Goal: Transaction & Acquisition: Book appointment/travel/reservation

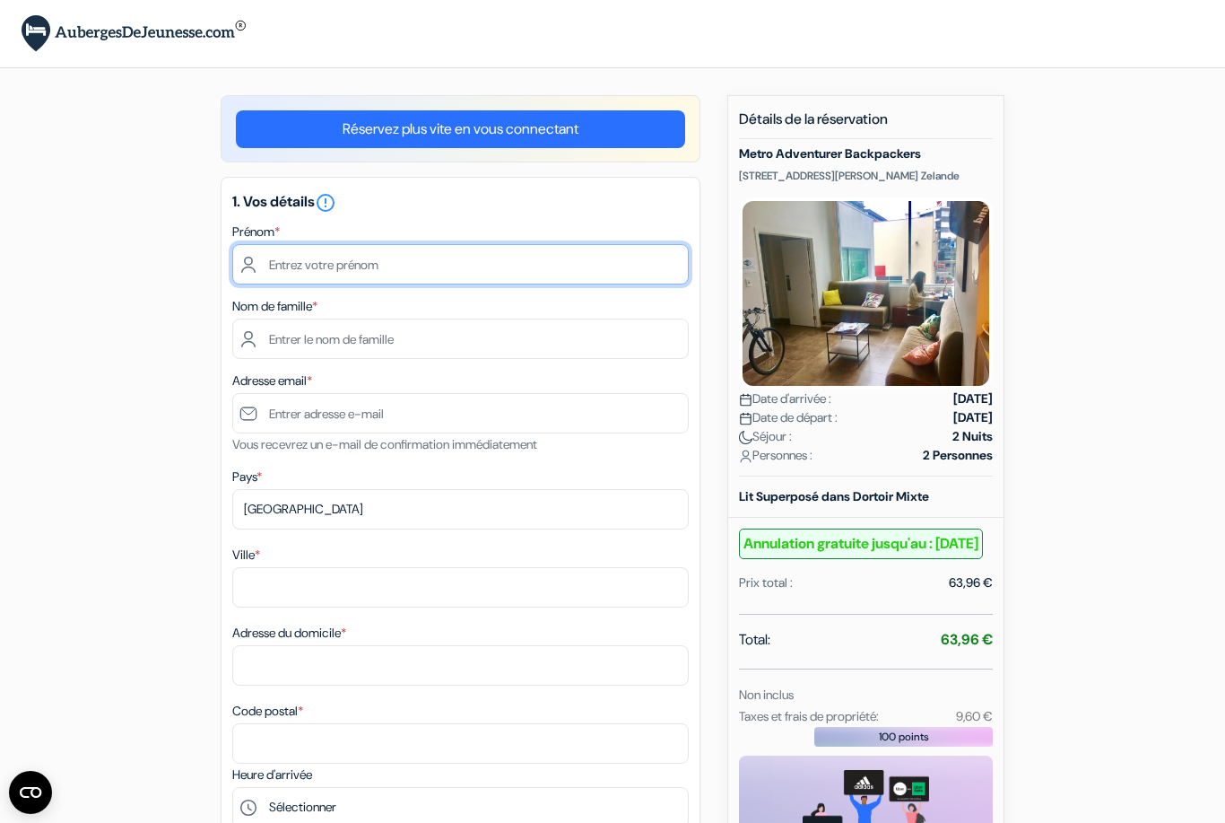
click at [294, 264] on input "text" at bounding box center [460, 264] width 457 height 40
type input "Antoine"
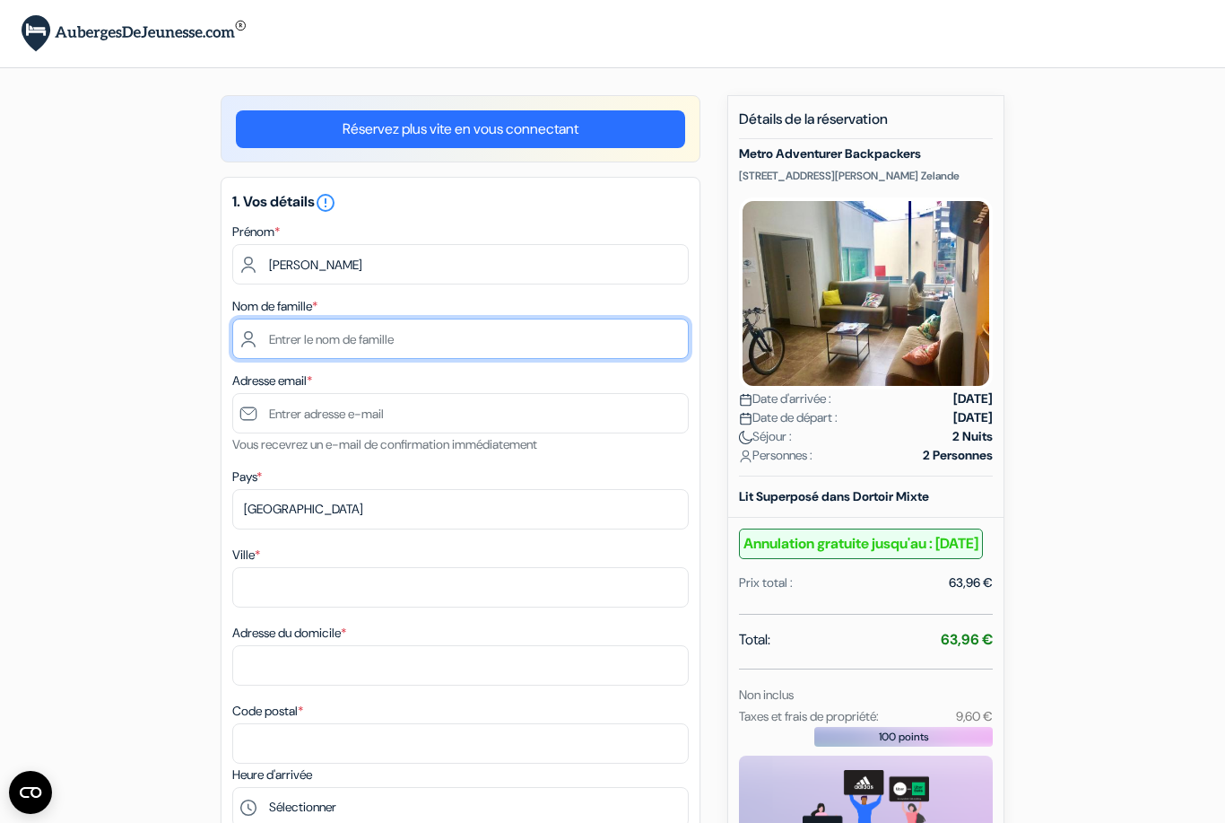
type input "Charbonnier"
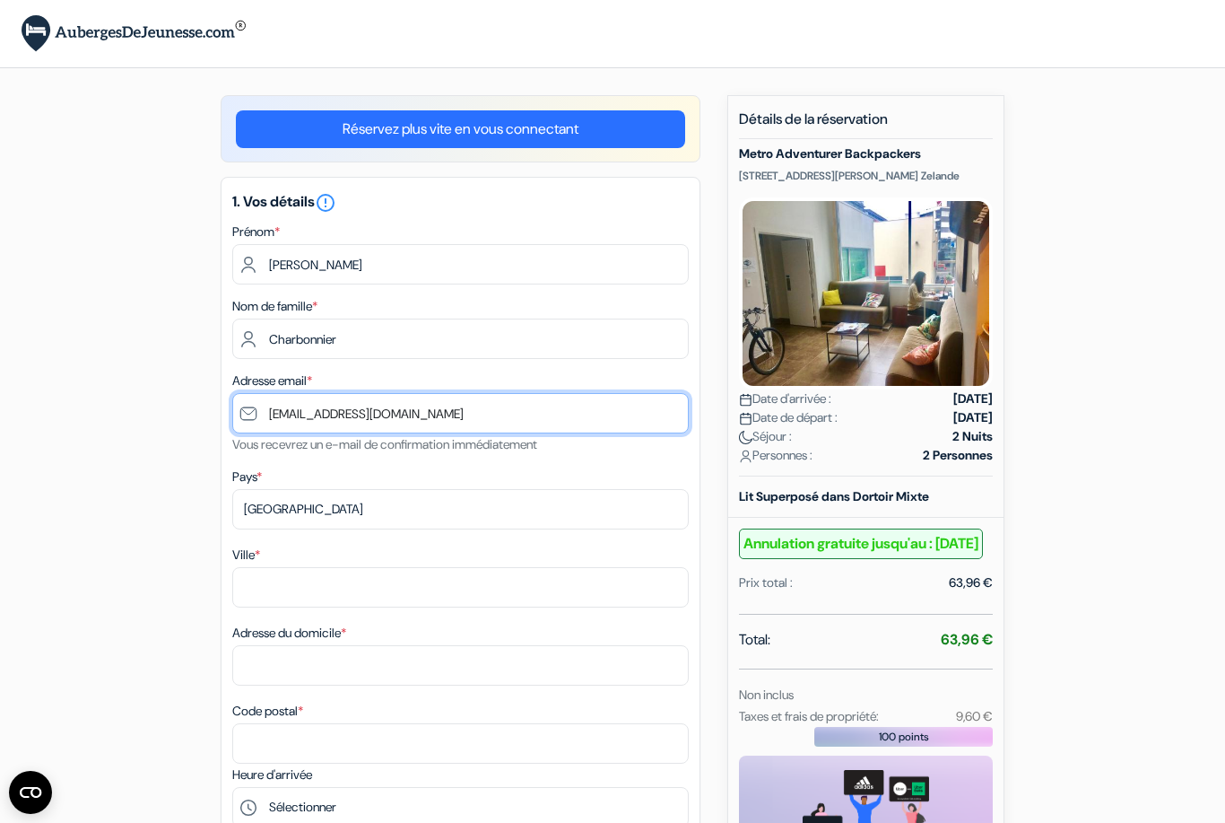
type input "[EMAIL_ADDRESS][DOMAIN_NAME]"
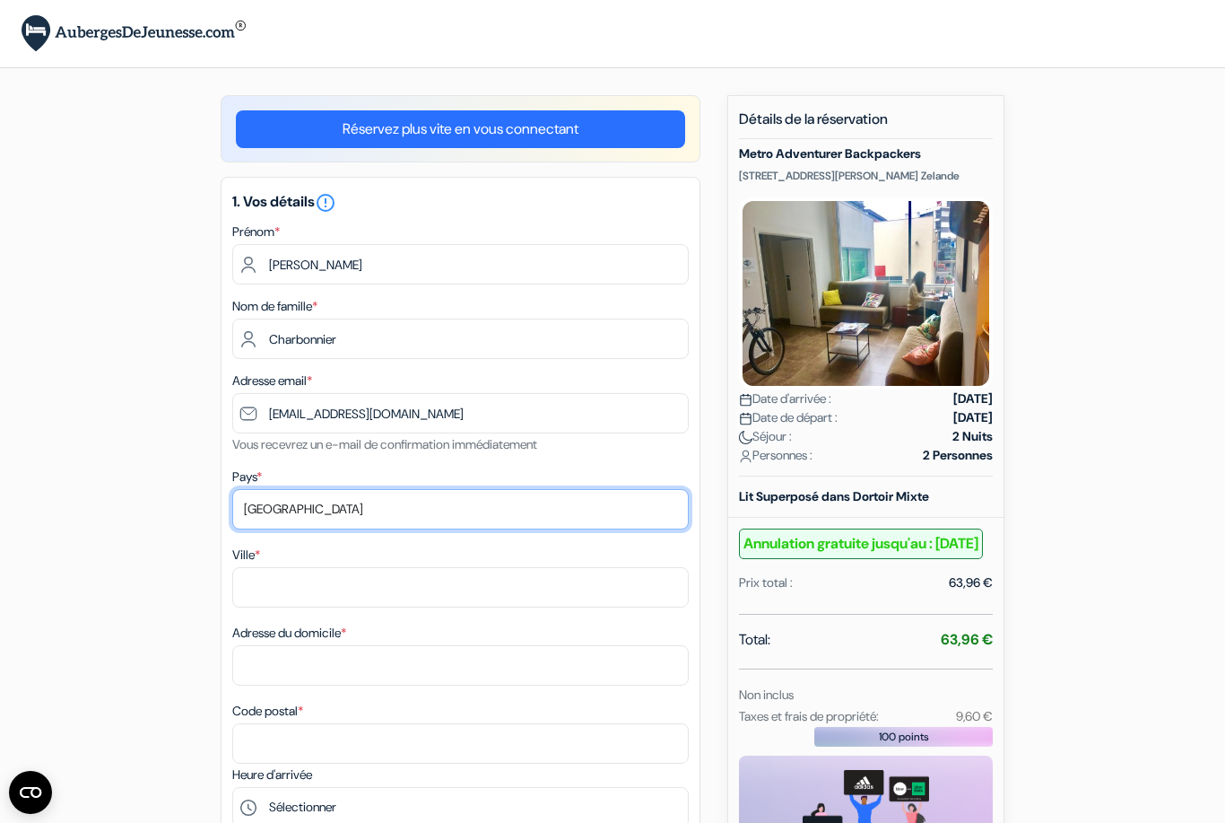
click at [380, 500] on select "Selectionner le pays Abkhazie Afghanistan Afrique du Sud Albanie Algérie Allema…" at bounding box center [460, 509] width 457 height 40
click at [0, 0] on html "Langue Fermer Monnaie Fermer" at bounding box center [612, 829] width 1225 height 1659
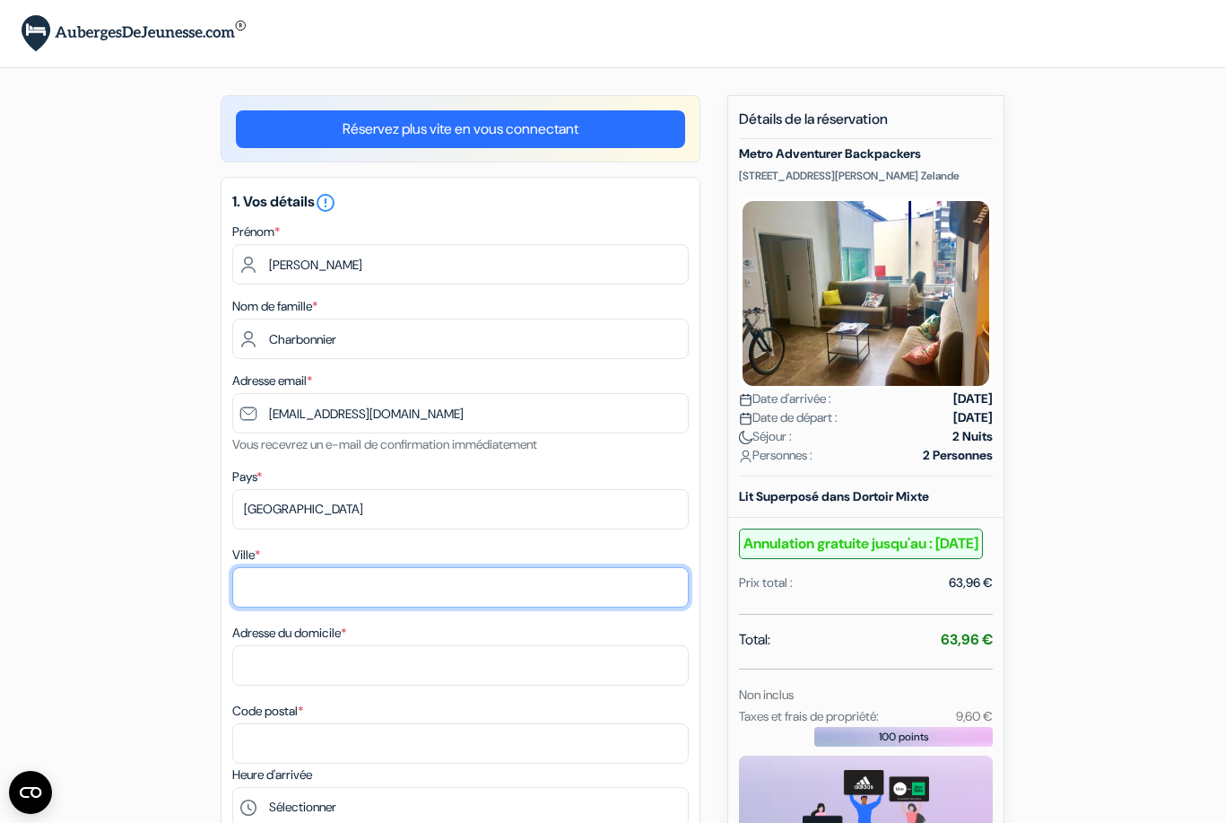
click at [265, 587] on input "Ville *" at bounding box center [460, 587] width 457 height 40
type input "Les Éparres"
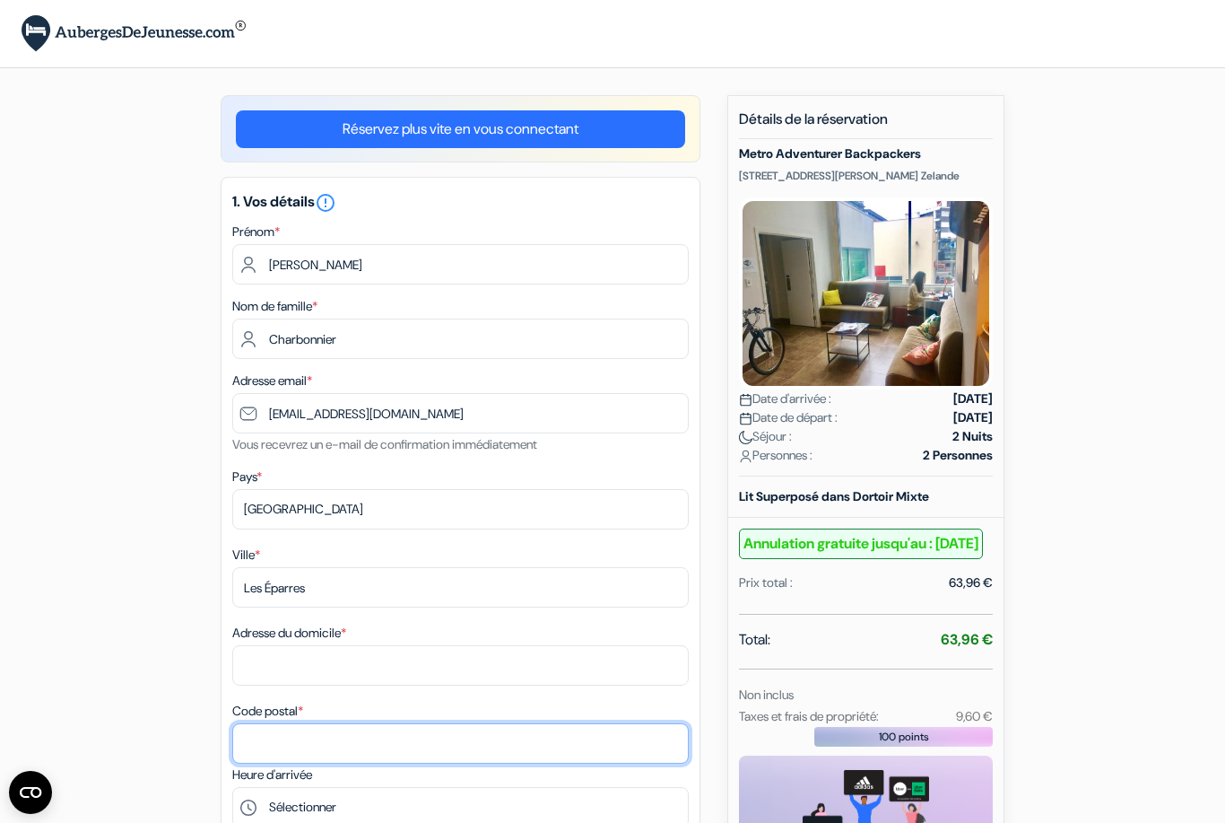
type input "38300"
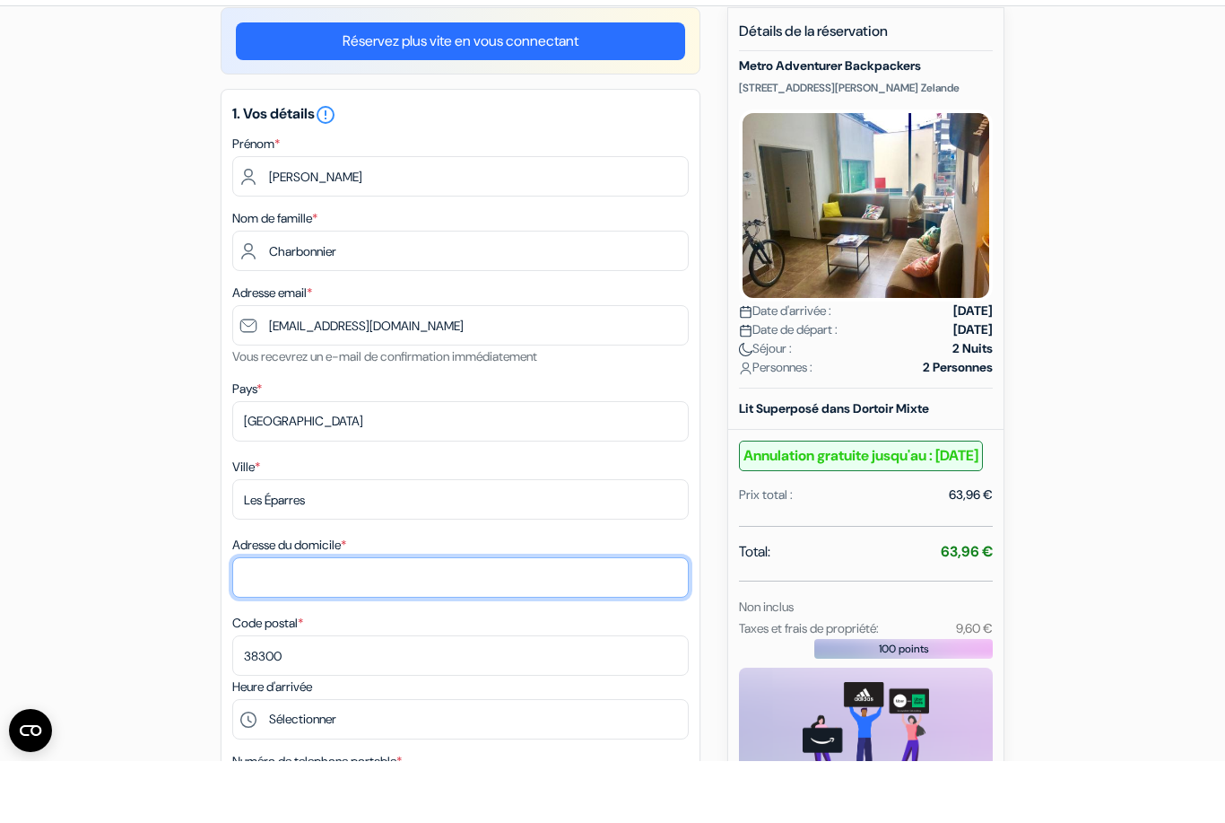
scroll to position [44, 0]
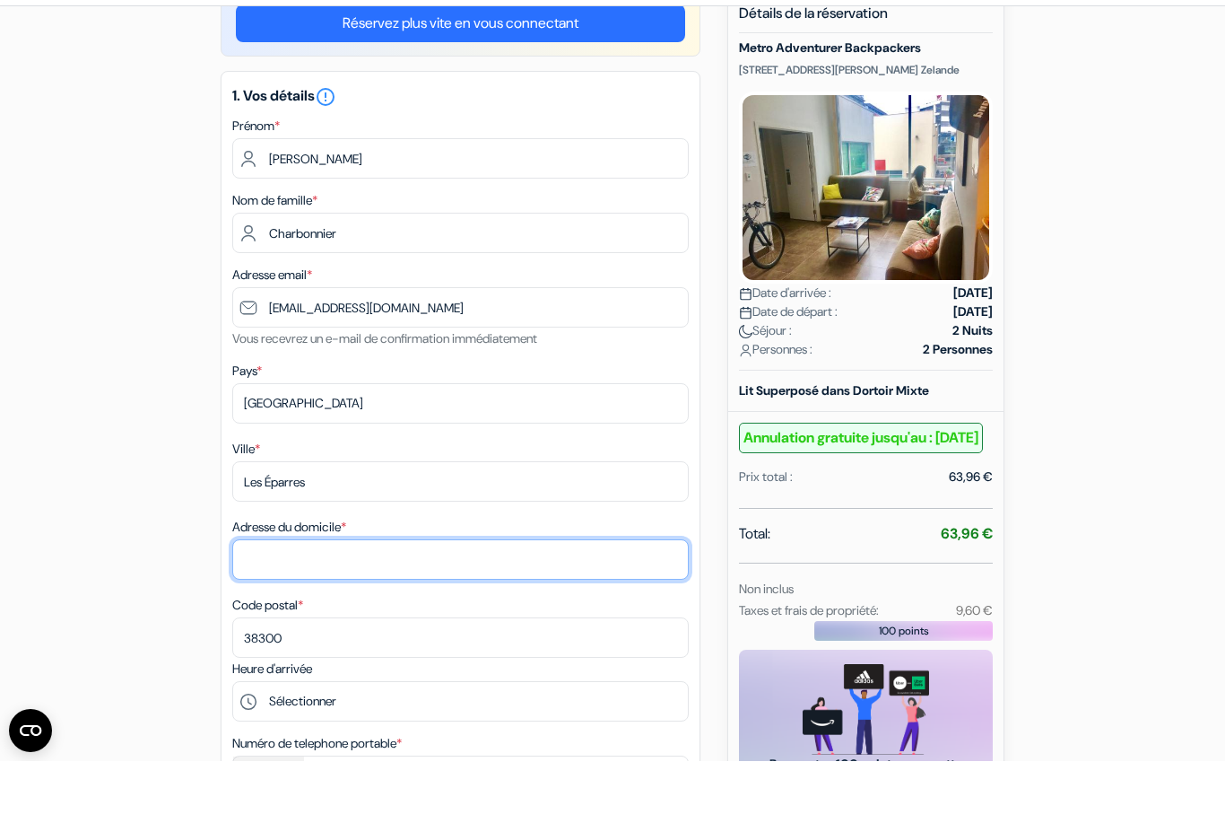
type input "706 Route du Village"
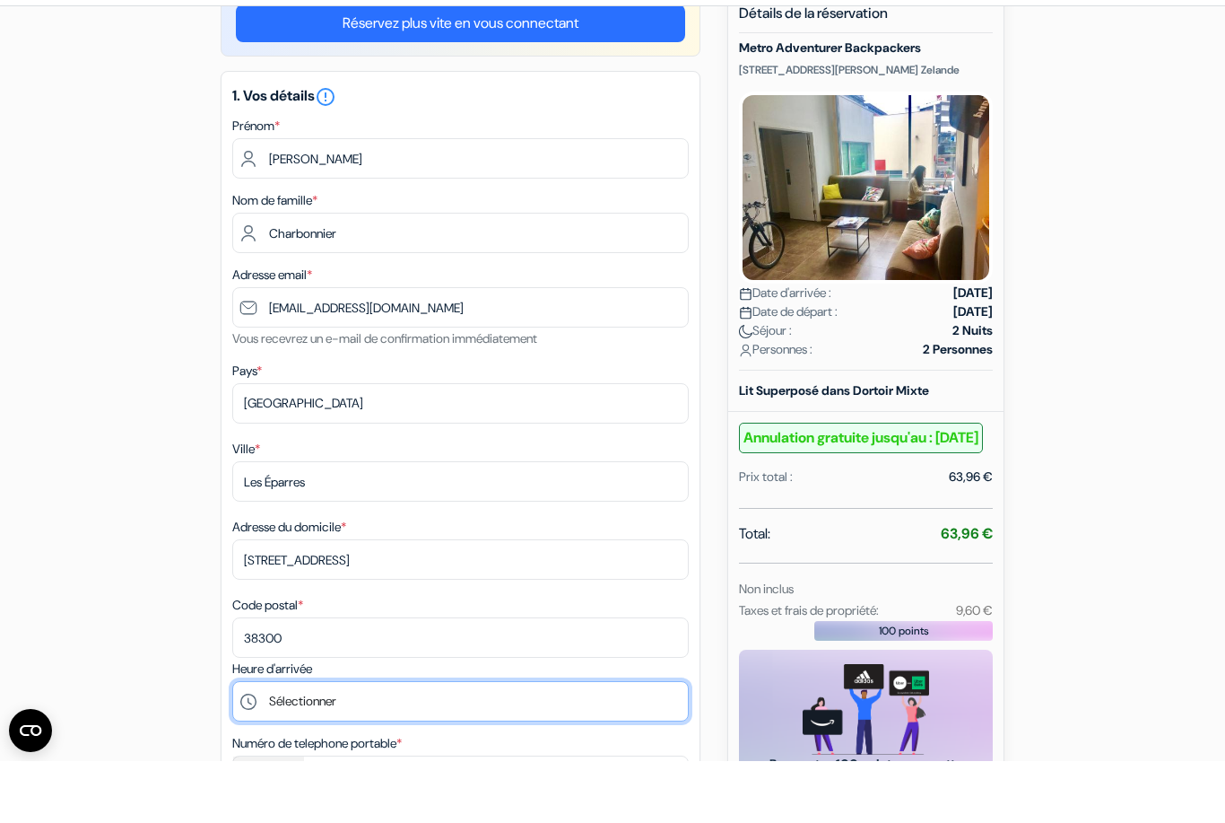
click at [361, 743] on select "Sélectionner 14:00 15:00 16:00 17:00 18:00 19:00 20:00 21:00 22:00 23:00" at bounding box center [460, 763] width 457 height 40
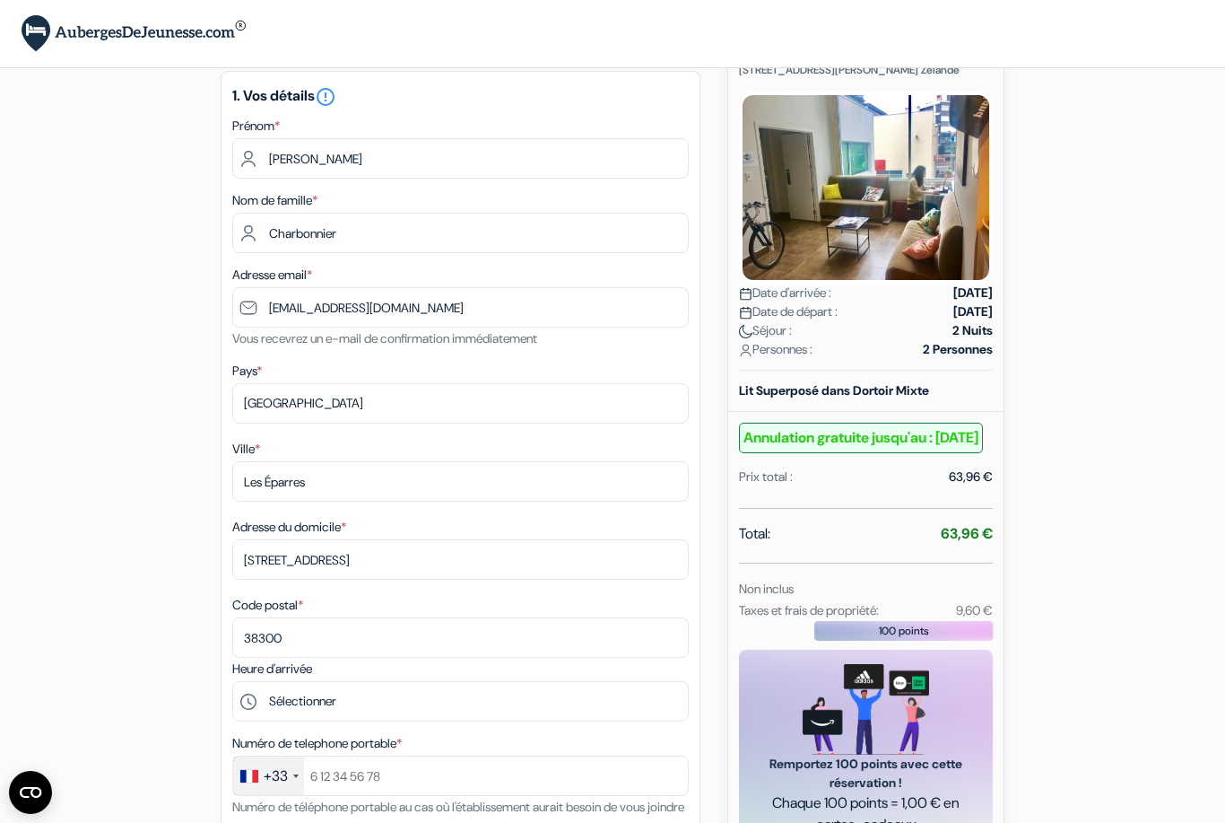
click at [0, 0] on html "Langue Fermer Monnaie Fermer" at bounding box center [612, 723] width 1225 height 1659
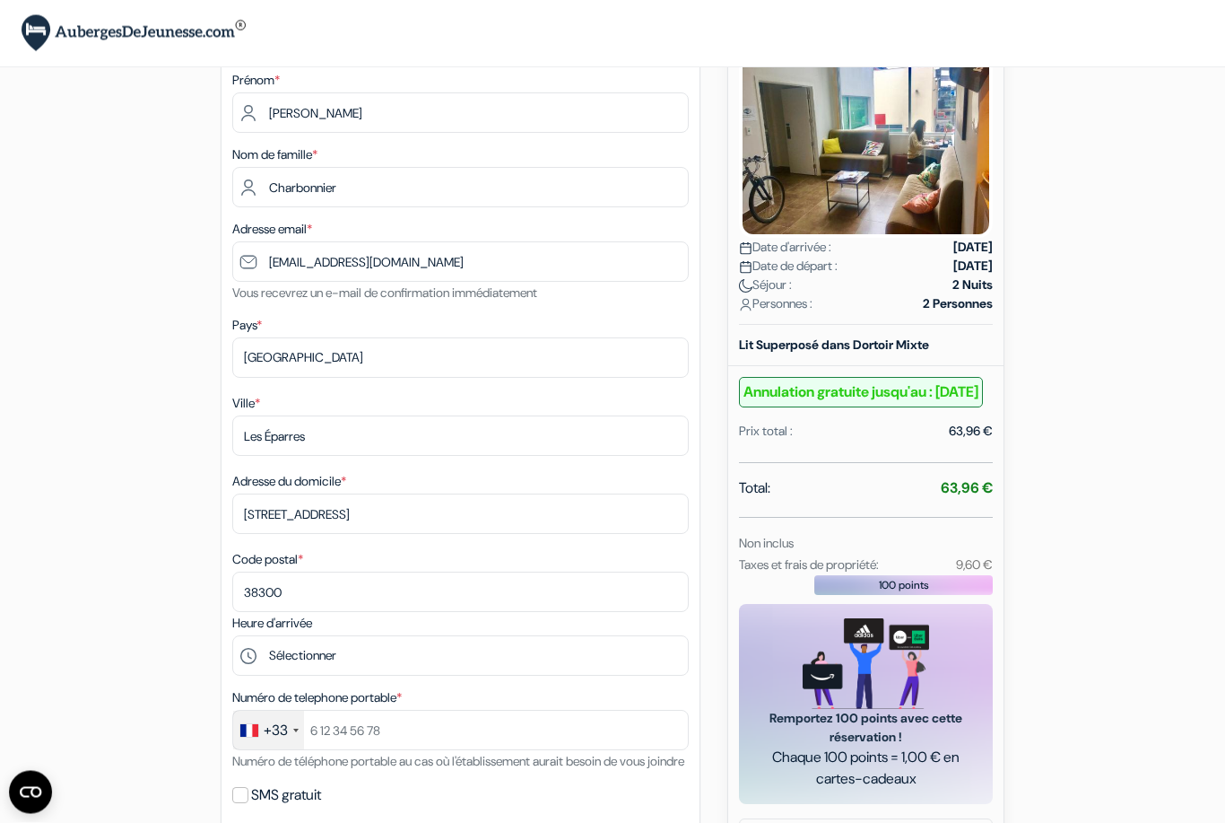
scroll to position [164, 0]
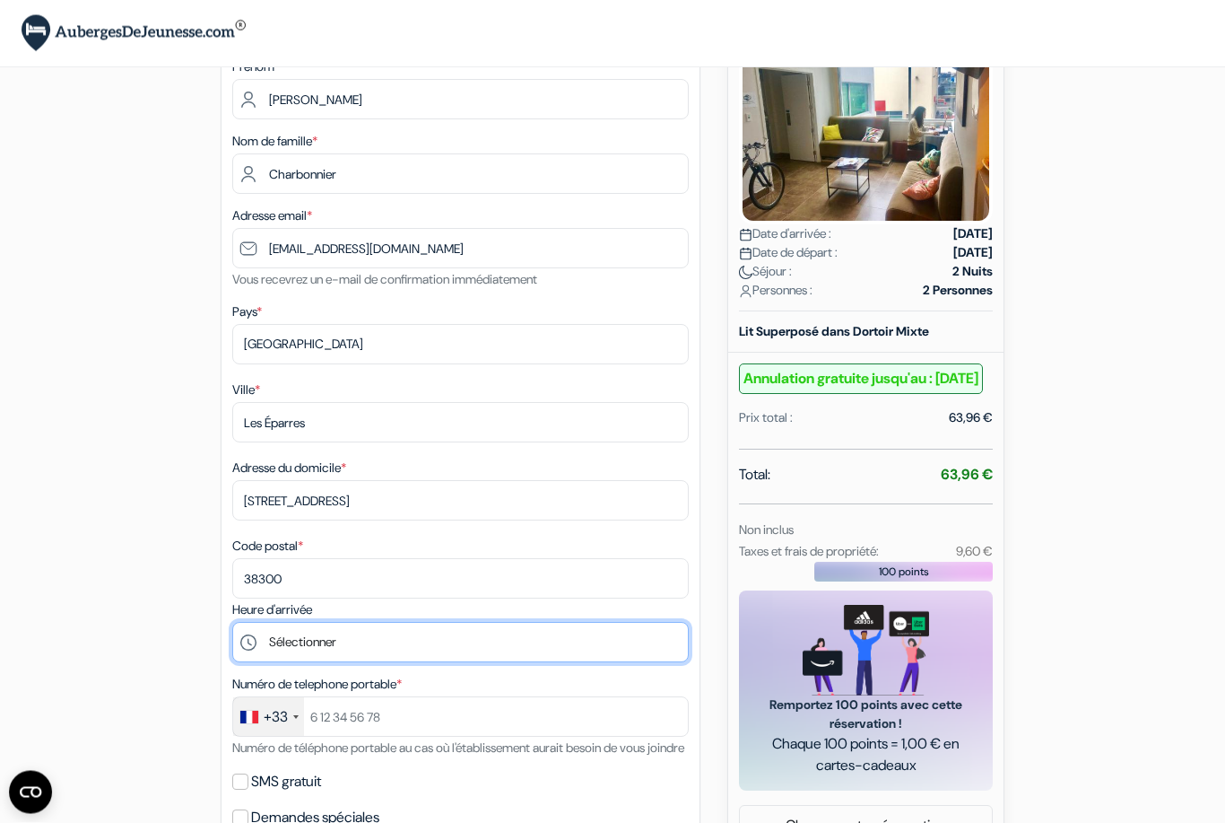
click at [484, 649] on select "Sélectionner 14:00 15:00 16:00 17:00 18:00 19:00 20:00 21:00 22:00 23:00" at bounding box center [460, 643] width 457 height 40
select select "18"
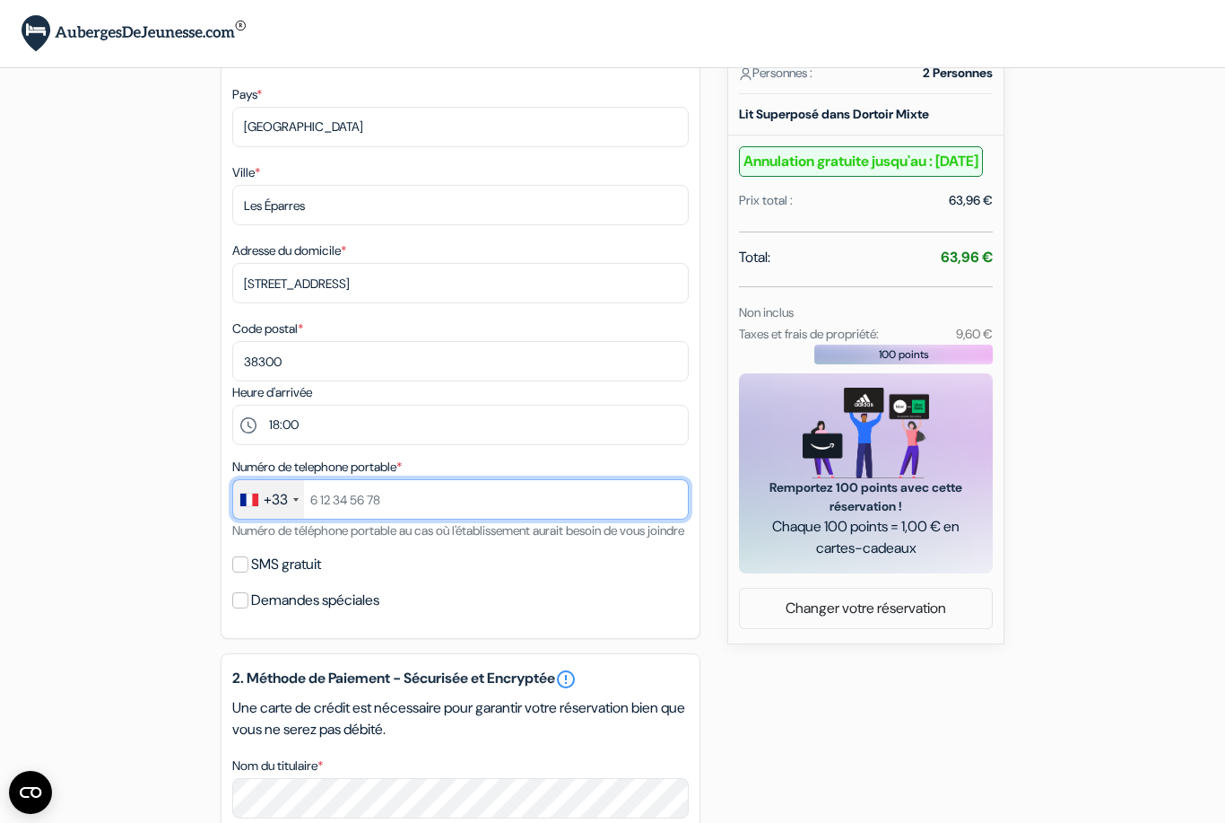
click at [440, 499] on input "text" at bounding box center [460, 499] width 457 height 40
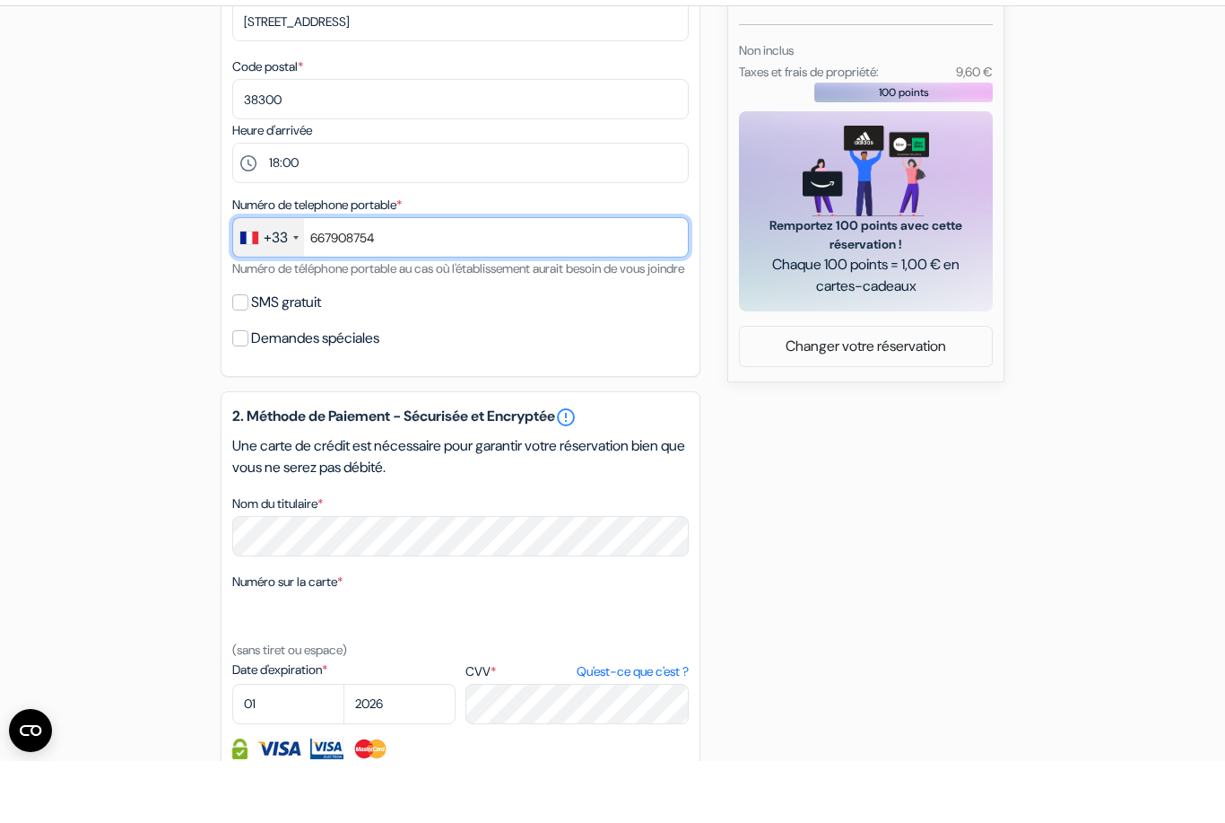
scroll to position [594, 0]
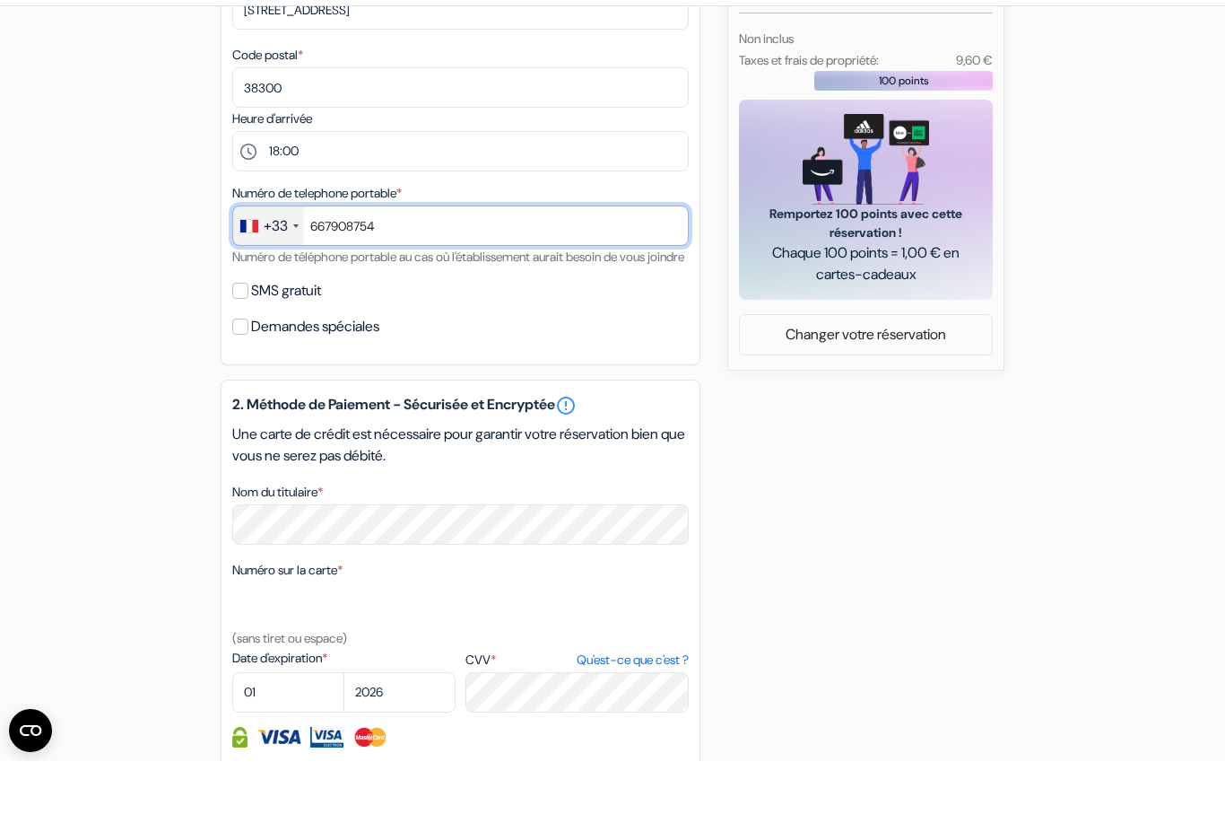
type input "667908754"
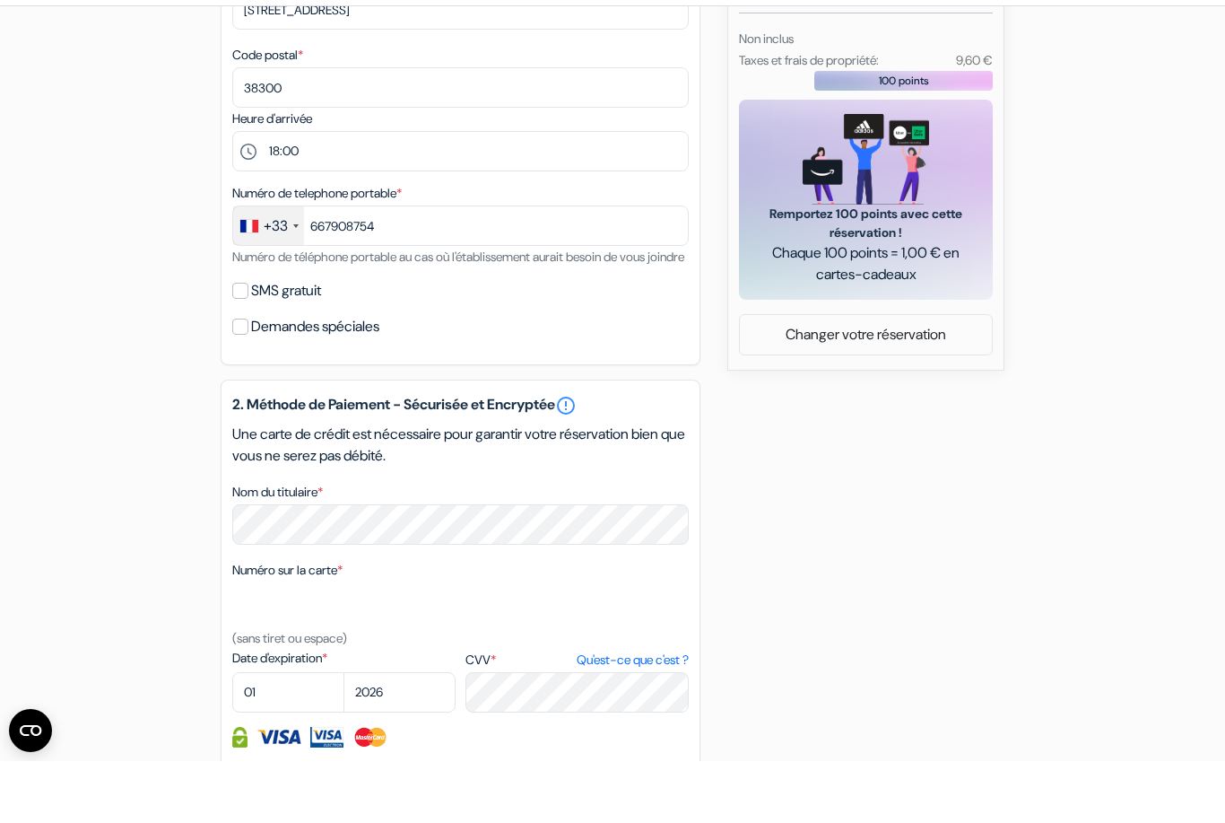
scroll to position [597, 0]
click at [289, 731] on select "01 02 03 04 05 06 07 08 09 10 11 12" at bounding box center [288, 751] width 112 height 40
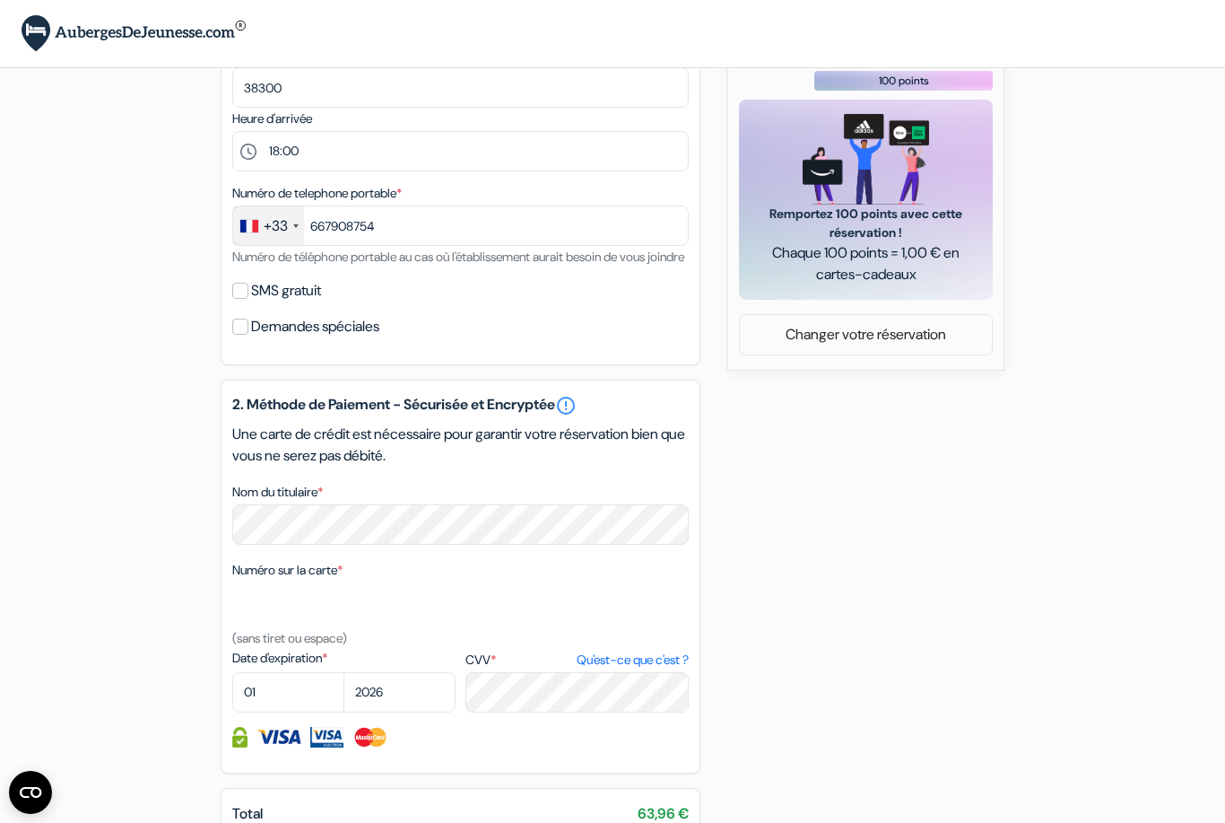
click at [0, 0] on html "Langue Fermer Monnaie Fermer" at bounding box center [612, 173] width 1225 height 1659
click at [339, 712] on select "01 02 03 04 05 06 07 08 09 10 11 12" at bounding box center [288, 692] width 112 height 40
select select "06"
click at [395, 703] on select "2025 2026 2027 2028 2029 2030 2031 2032 2033 2034 2035 2036 2037 2038 2039 2040…" at bounding box center [400, 692] width 112 height 40
select select "2027"
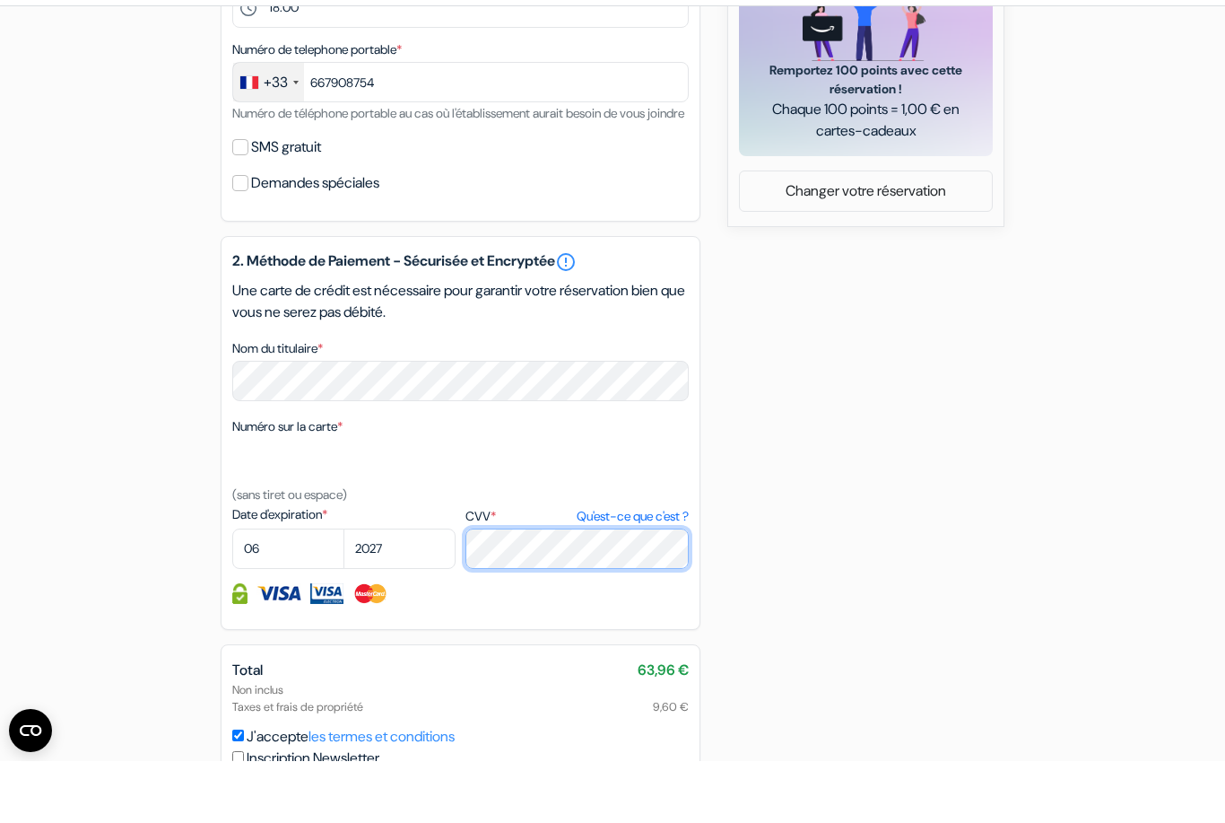
scroll to position [902, 0]
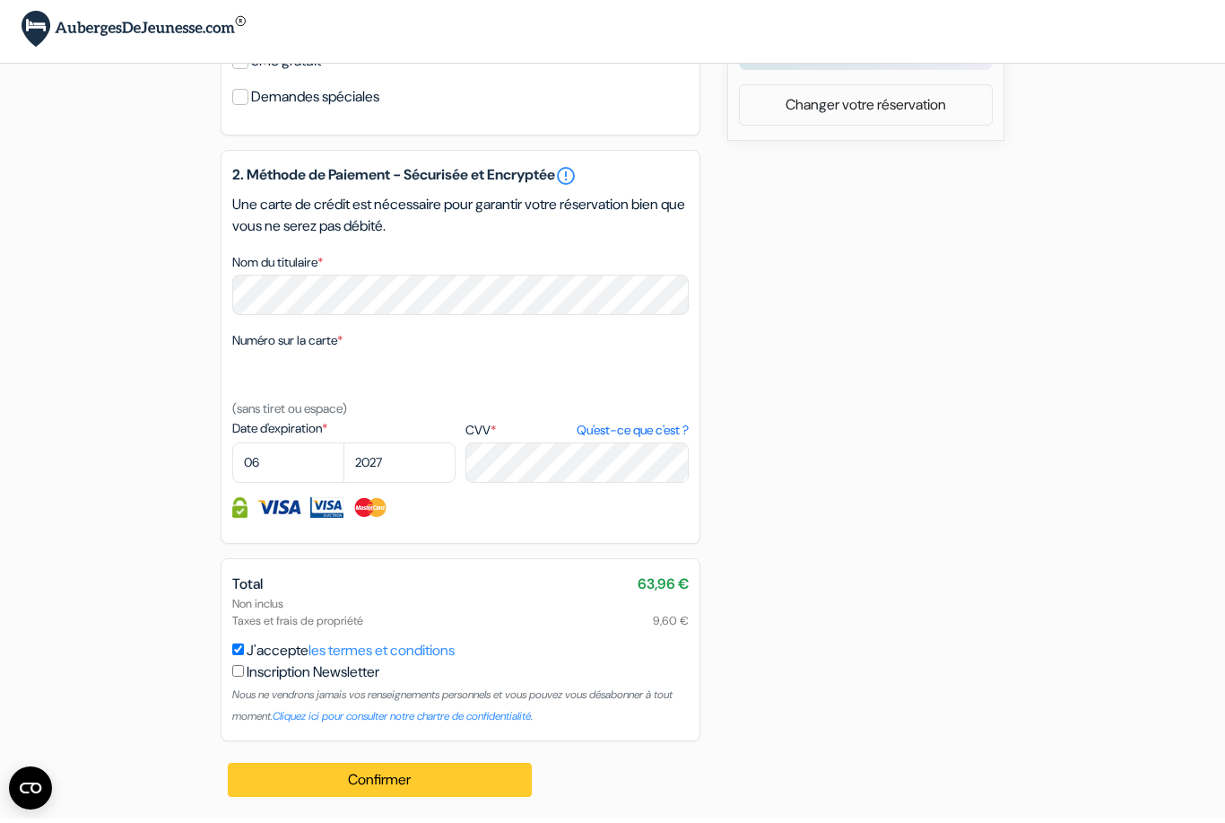
click at [438, 771] on button "Confirmer Loading..." at bounding box center [380, 784] width 304 height 34
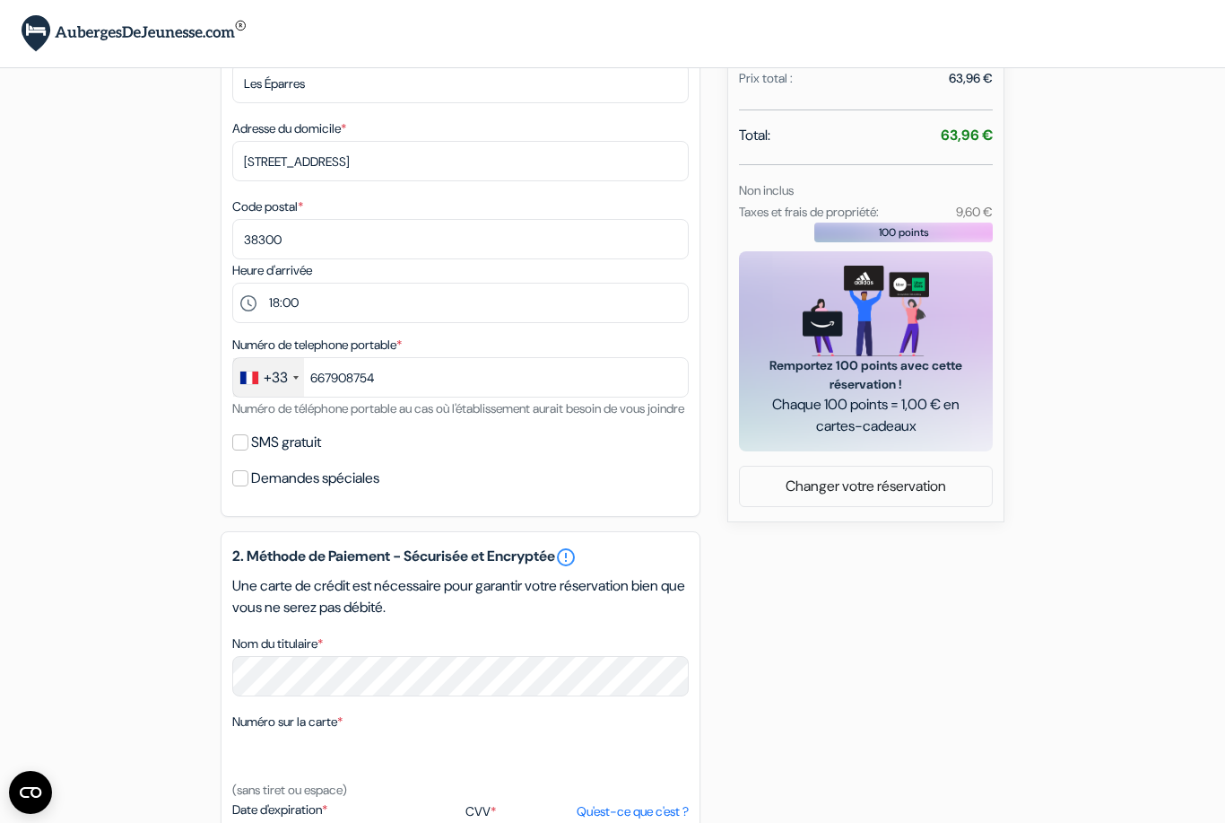
scroll to position [501, 0]
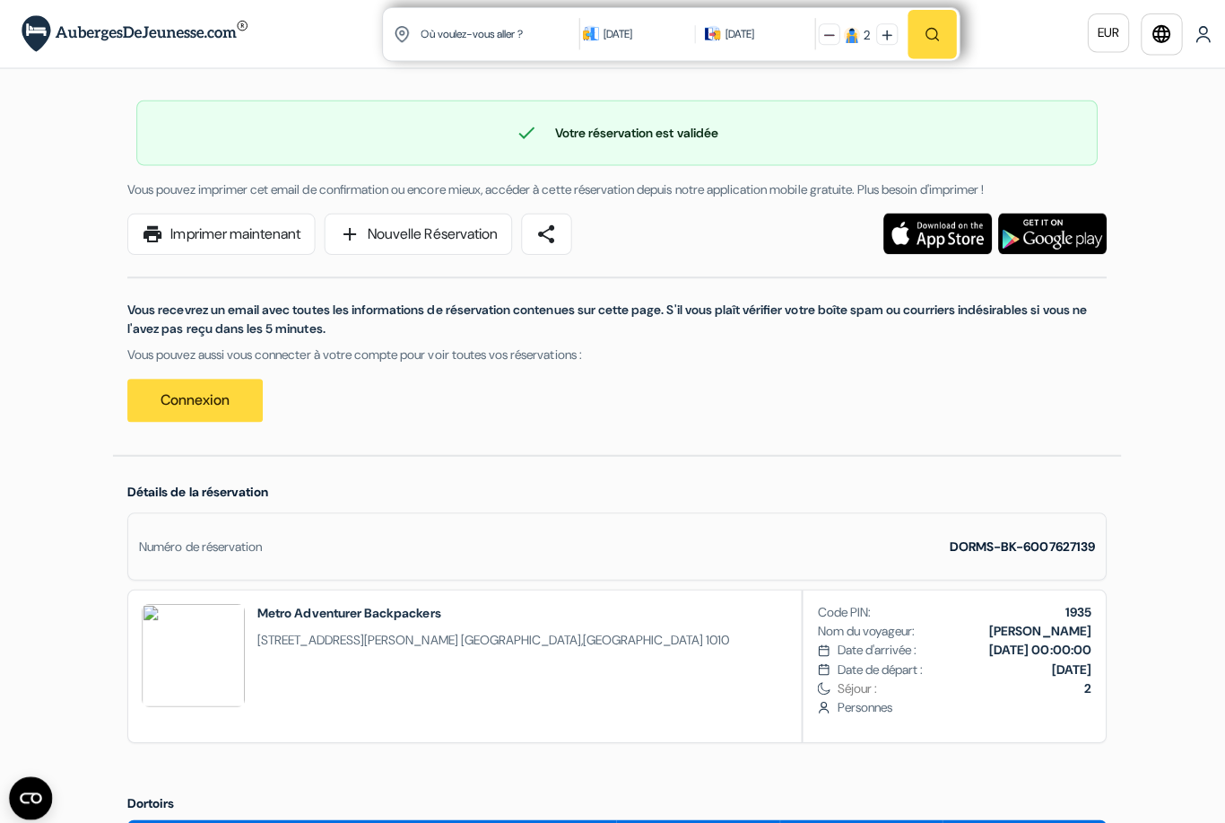
scroll to position [5, 0]
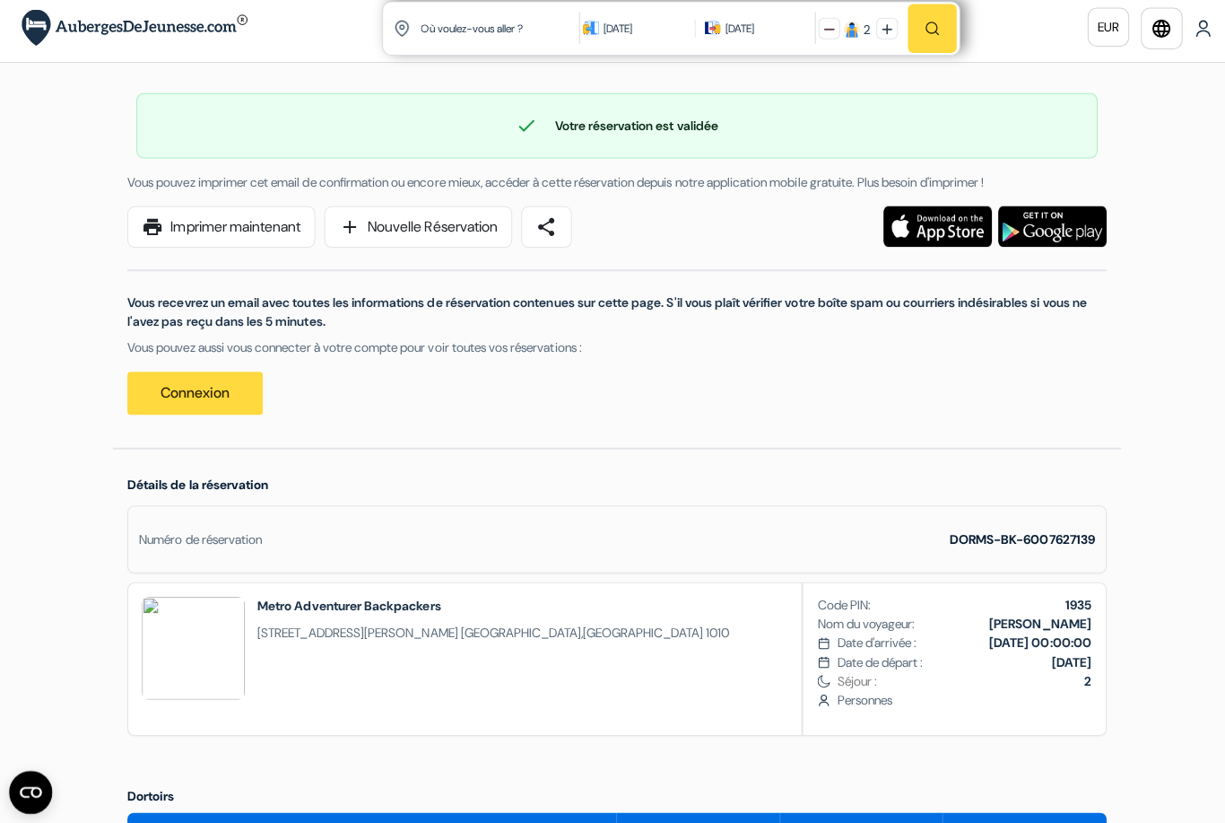
click at [249, 225] on link "print Imprimer maintenant" at bounding box center [219, 231] width 187 height 41
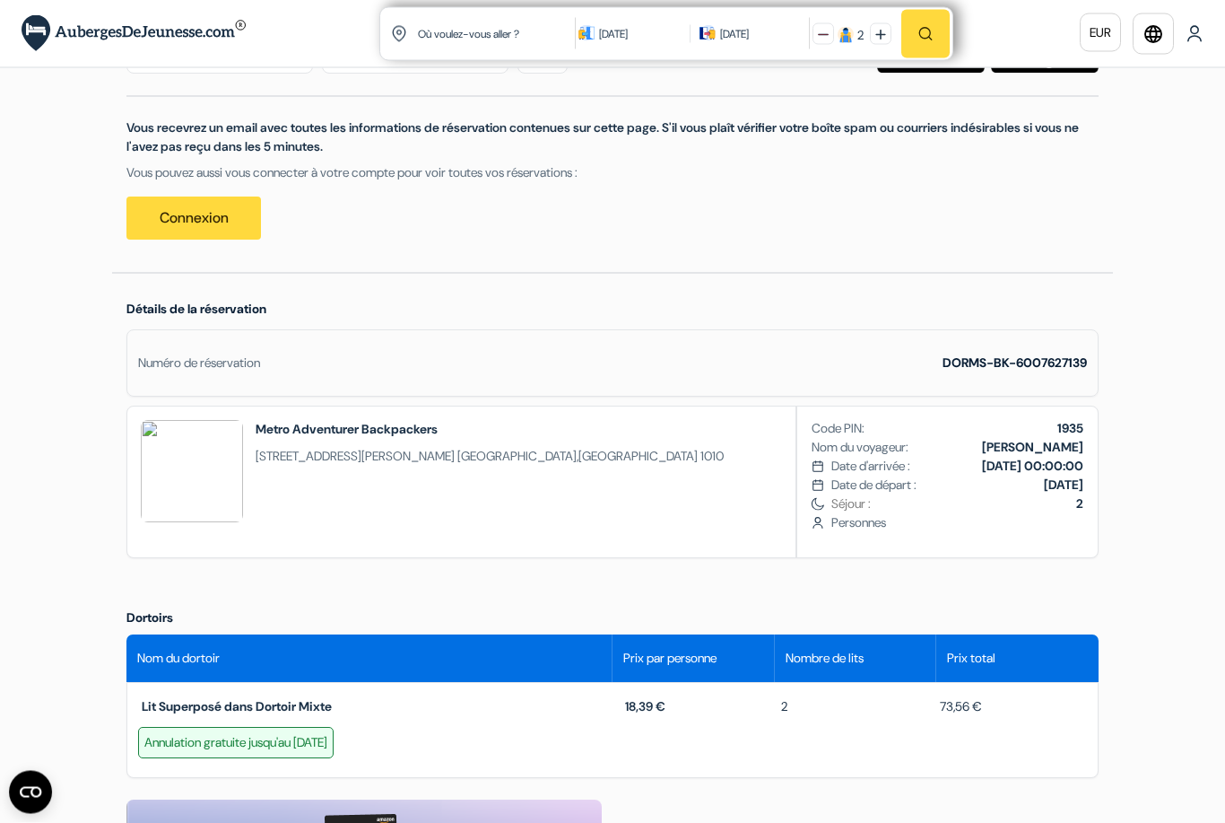
scroll to position [0, 0]
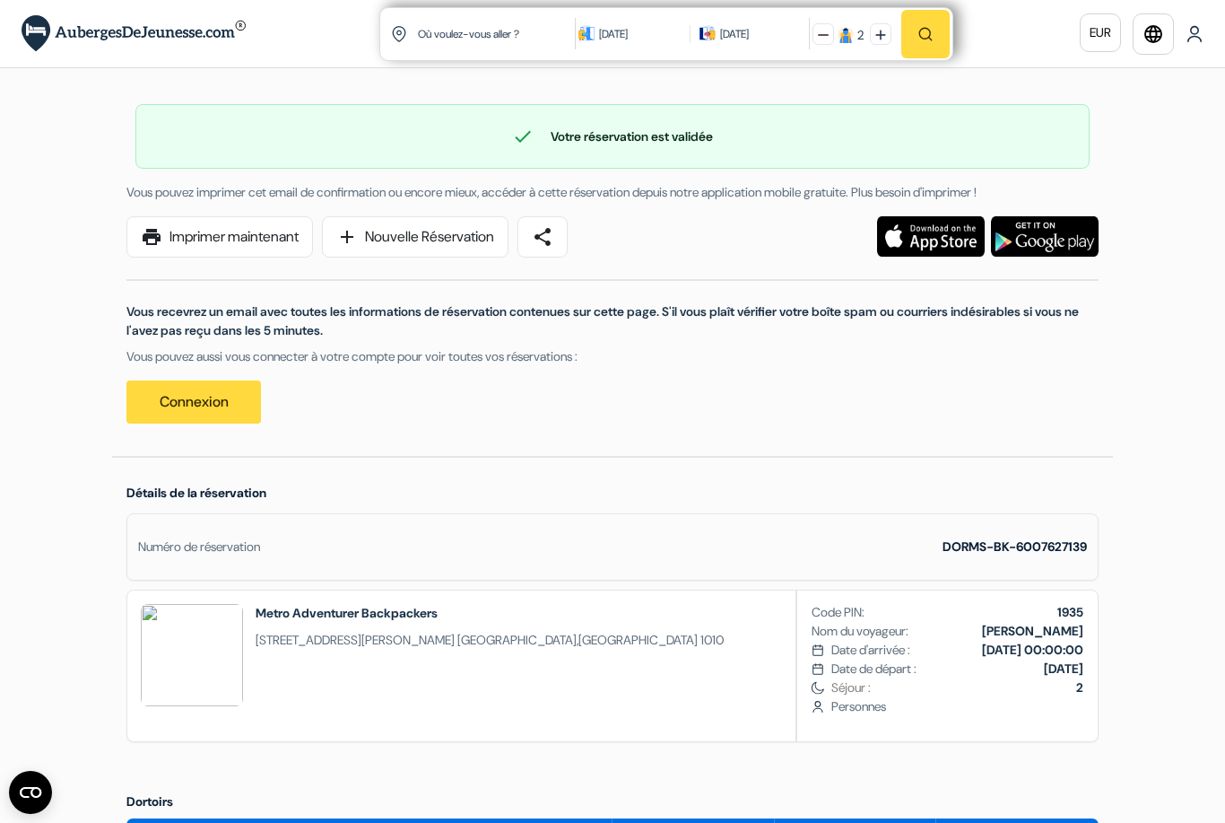
click at [218, 403] on link "Connexion" at bounding box center [193, 401] width 135 height 43
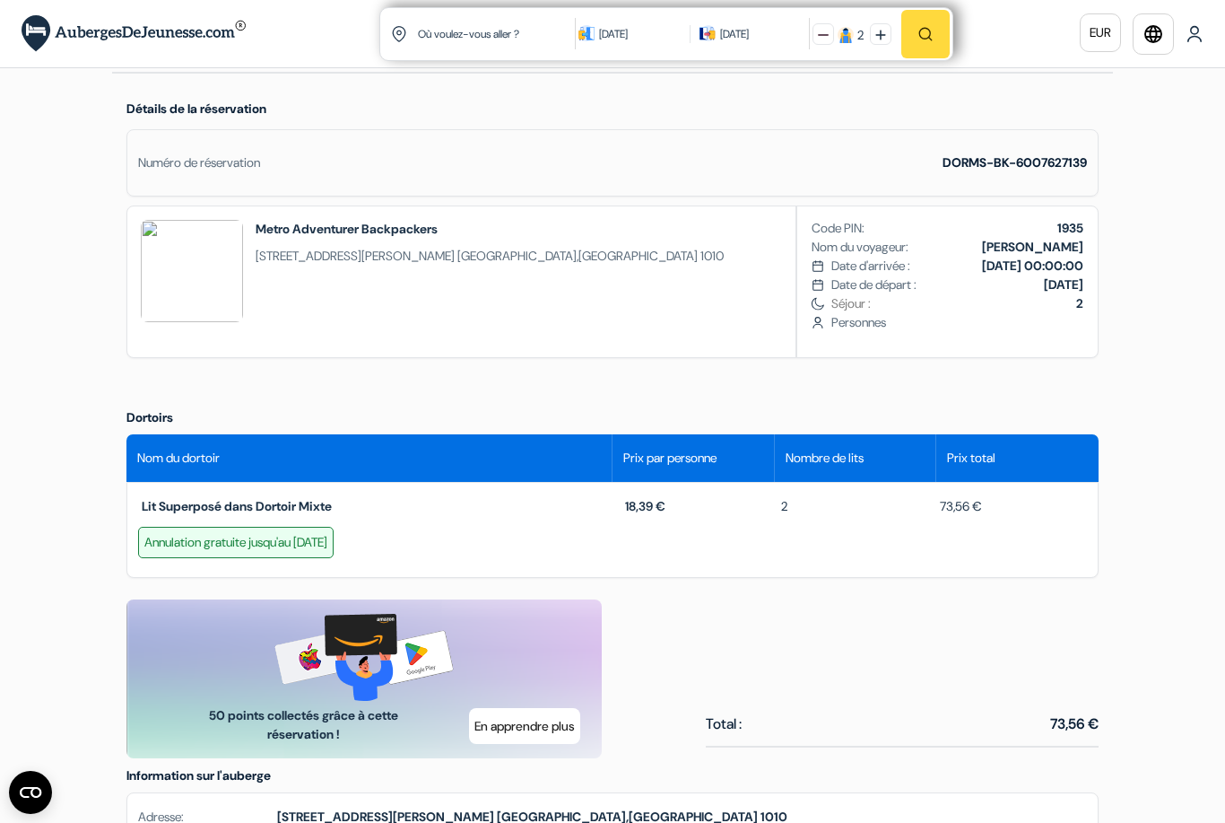
scroll to position [309, 0]
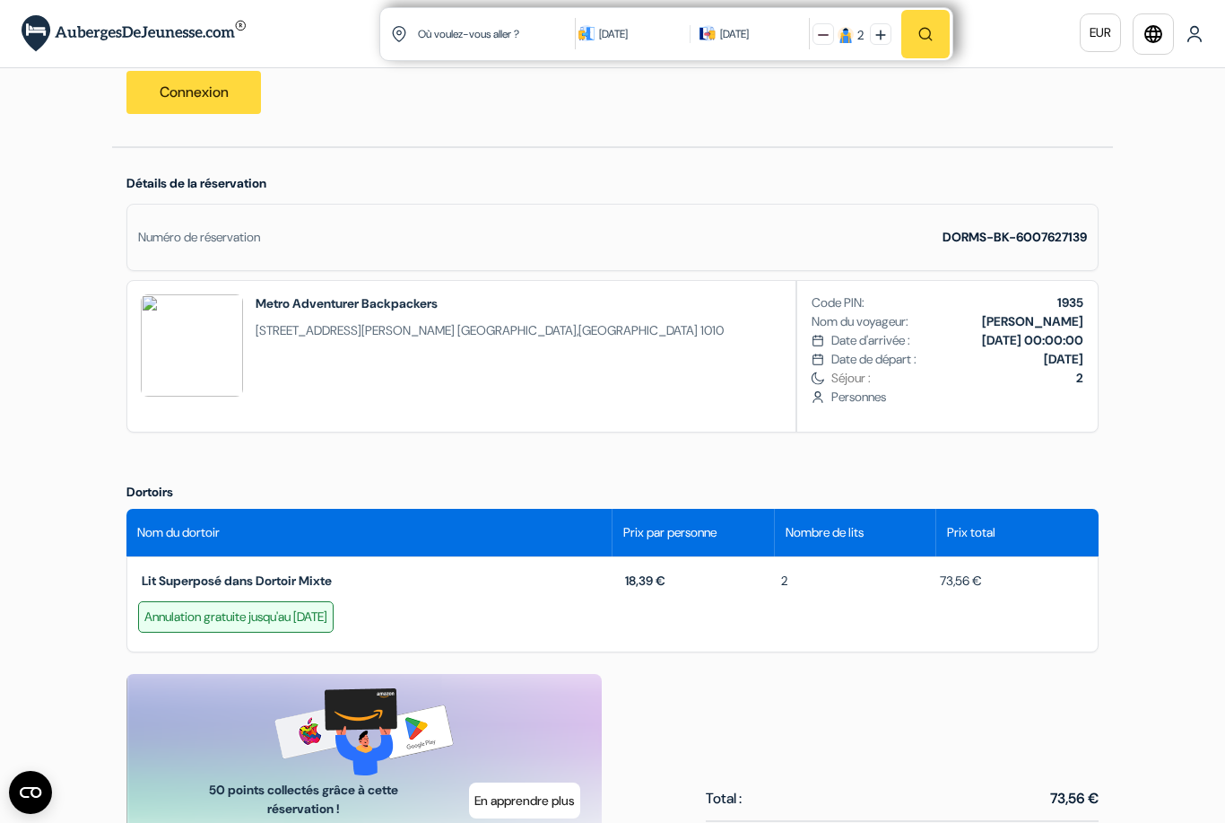
click at [989, 246] on div "DORMS-BK-6007627139" at bounding box center [1015, 237] width 144 height 19
click at [987, 237] on strong "DORMS-BK-6007627139" at bounding box center [1015, 237] width 144 height 16
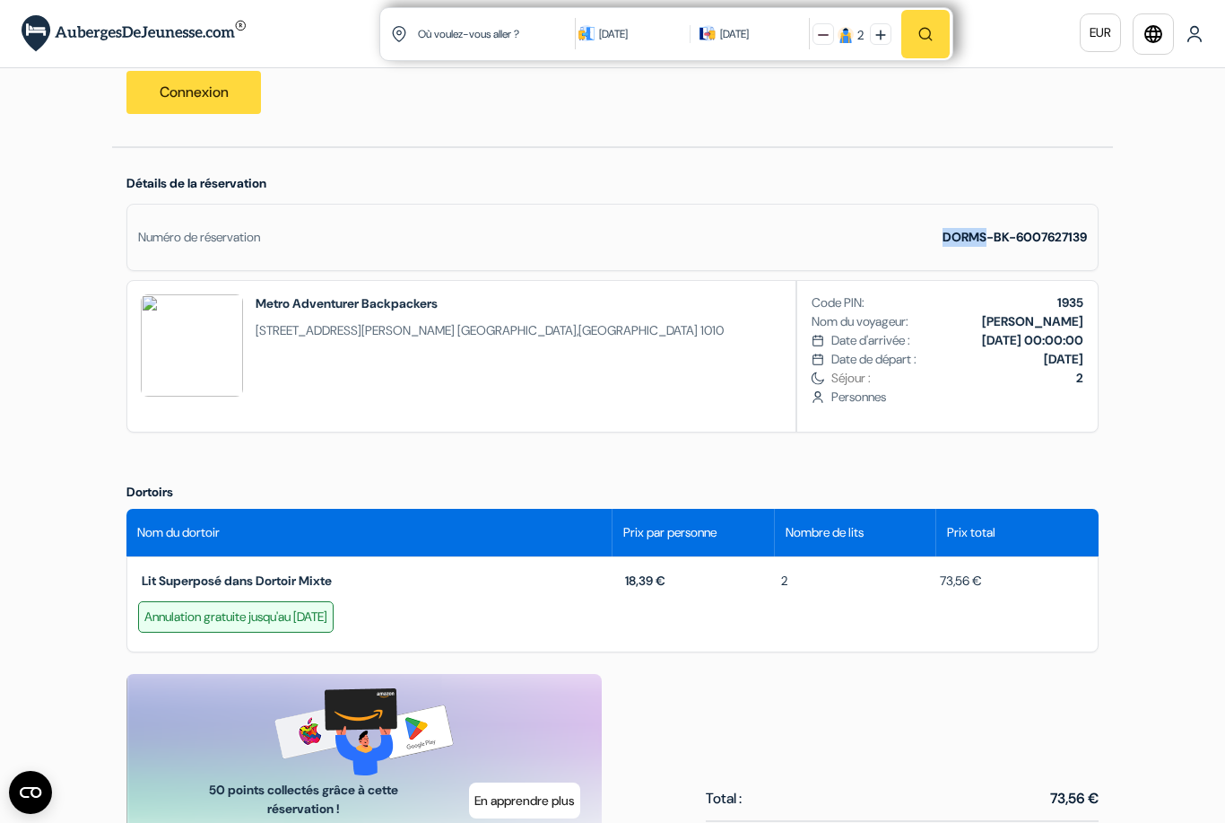
click at [987, 237] on strong "DORMS-BK-6007627139" at bounding box center [1015, 237] width 144 height 16
copy strong "DORMS-BK-6007627139"
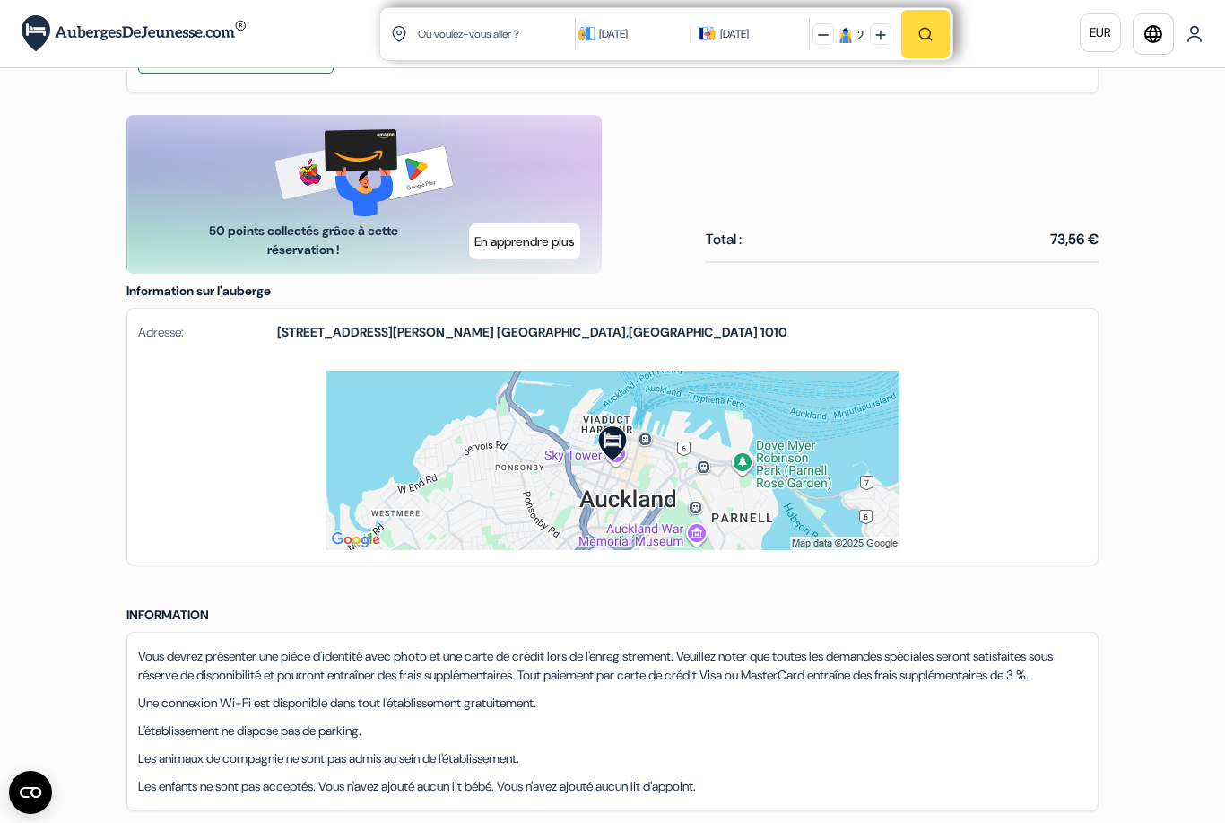
scroll to position [874, 0]
